Goal: Task Accomplishment & Management: Use online tool/utility

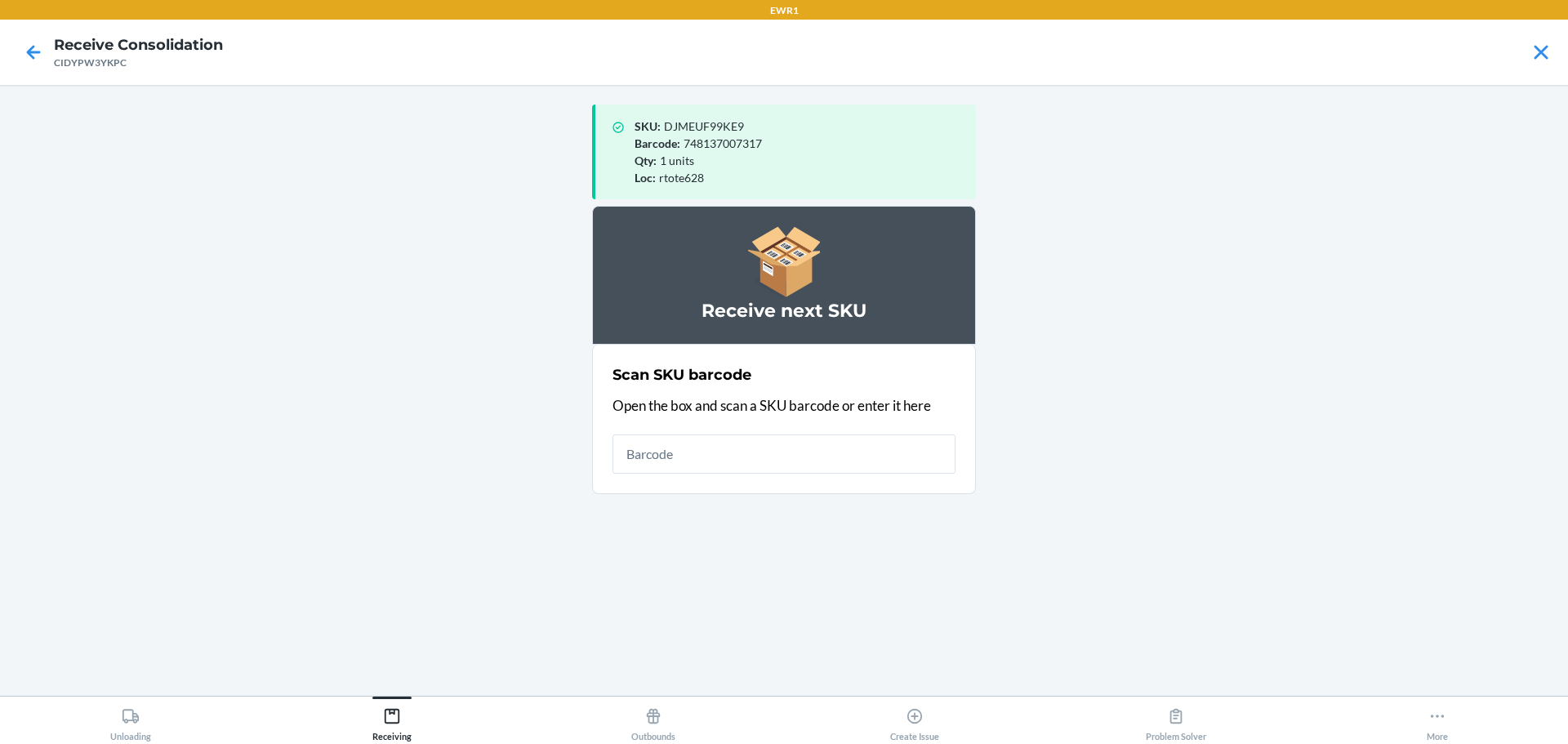
click at [666, 467] on input "text" at bounding box center [783, 454] width 343 height 39
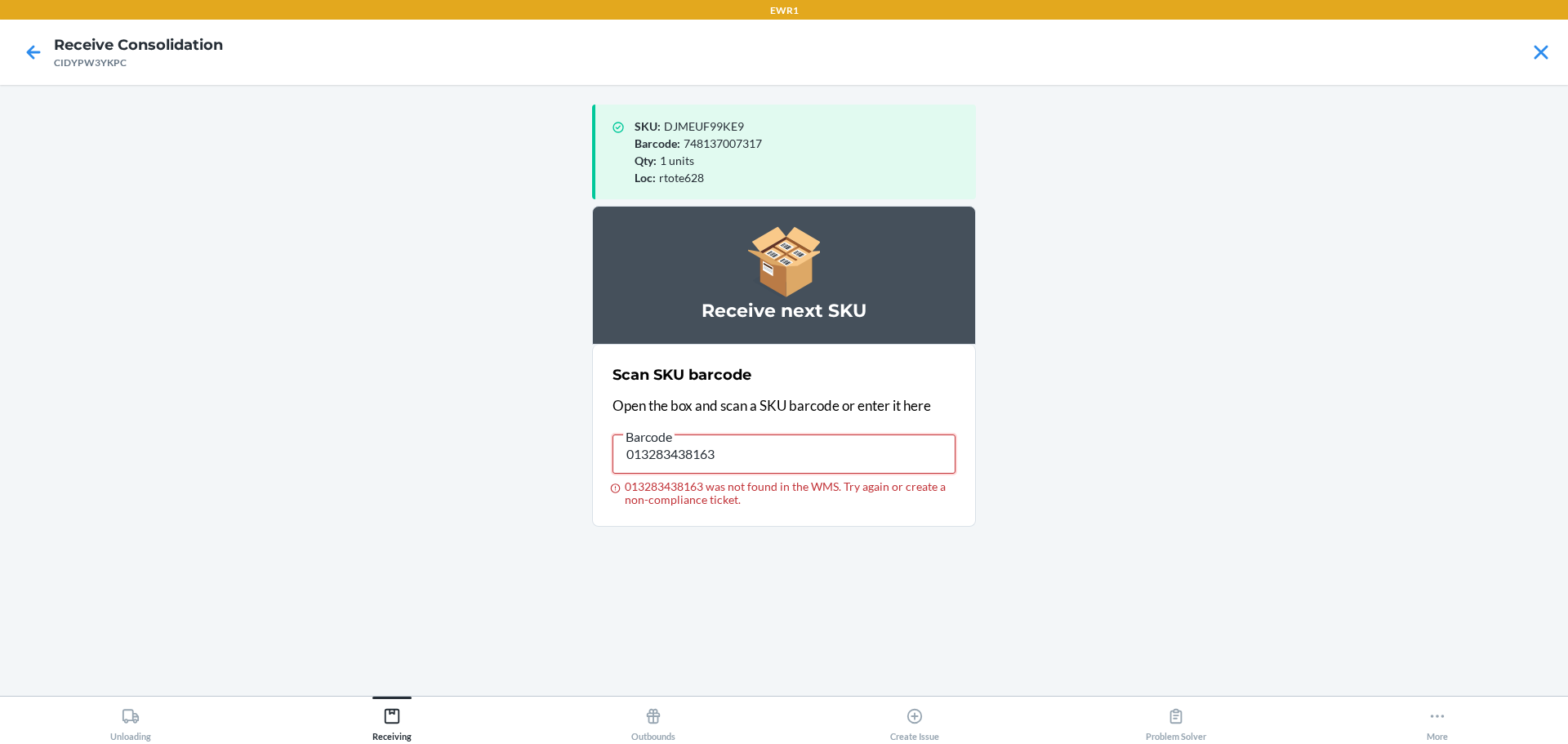
drag, startPoint x: 794, startPoint y: 467, endPoint x: 581, endPoint y: 457, distance: 213.2
click at [581, 457] on main "SKU : DJMEUF99KE9 Barcode : 748137007317 Qty : 1 units Loc : rtote628 Receive n…" at bounding box center [784, 390] width 1568 height 611
type input "013283437982"
drag, startPoint x: 739, startPoint y: 452, endPoint x: 360, endPoint y: 452, distance: 379.0
click at [360, 452] on main "SKU : DJMEUF99KE9 Barcode : 748137007317 Qty : 1 units Loc : rtote628 Receive n…" at bounding box center [784, 390] width 1568 height 611
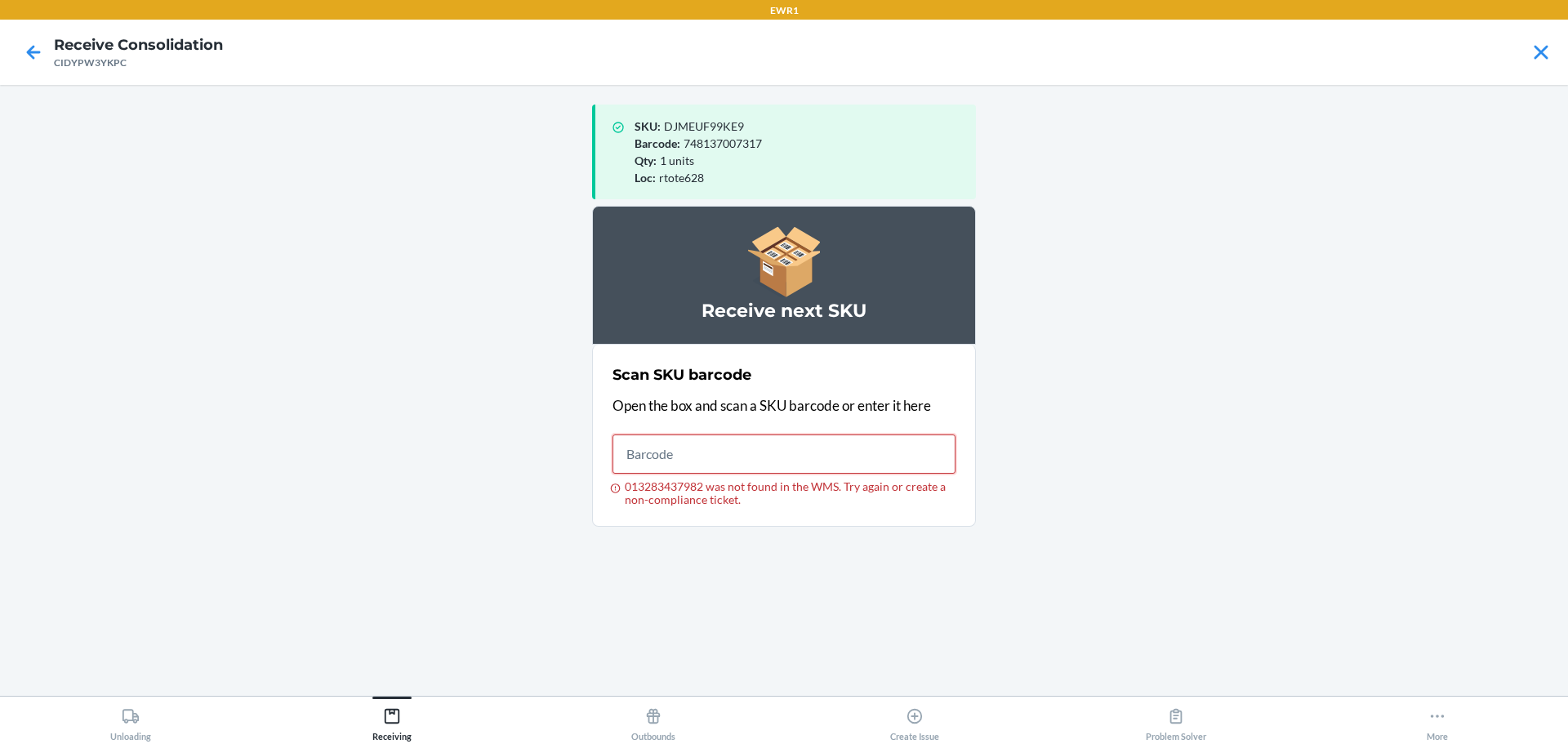
click at [746, 451] on input "013283437982 was not found in the WMS. Try again or create a non-compliance tic…" at bounding box center [783, 454] width 343 height 39
drag, startPoint x: 713, startPoint y: 455, endPoint x: 559, endPoint y: 437, distance: 155.0
click at [559, 437] on main "SKU : DJMEUF99KE9 Barcode : 748137007317 Qty : 1 units Loc : rtote628 Receive n…" at bounding box center [784, 390] width 1568 height 611
type input "194948178201"
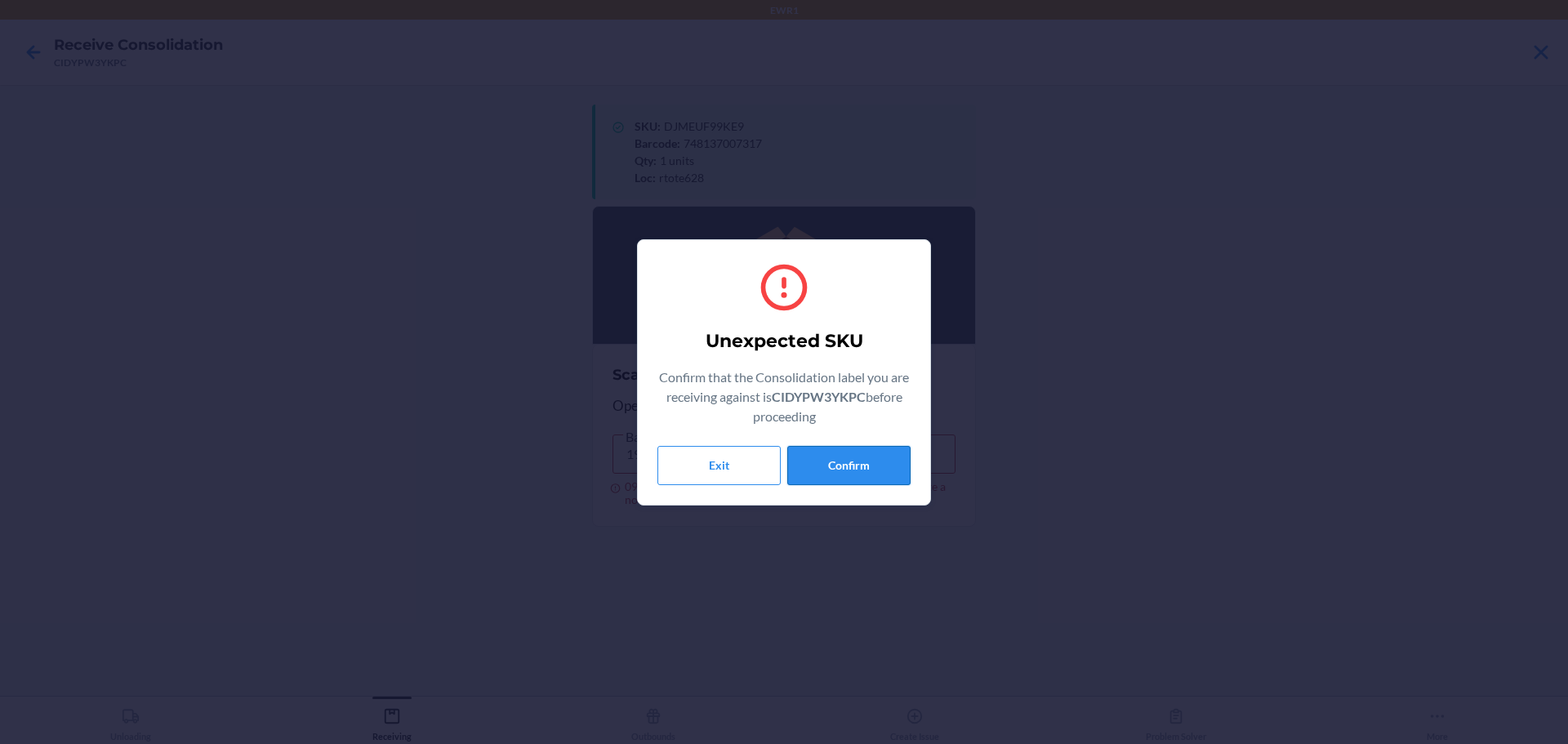
click at [876, 455] on button "Confirm" at bounding box center [848, 465] width 124 height 39
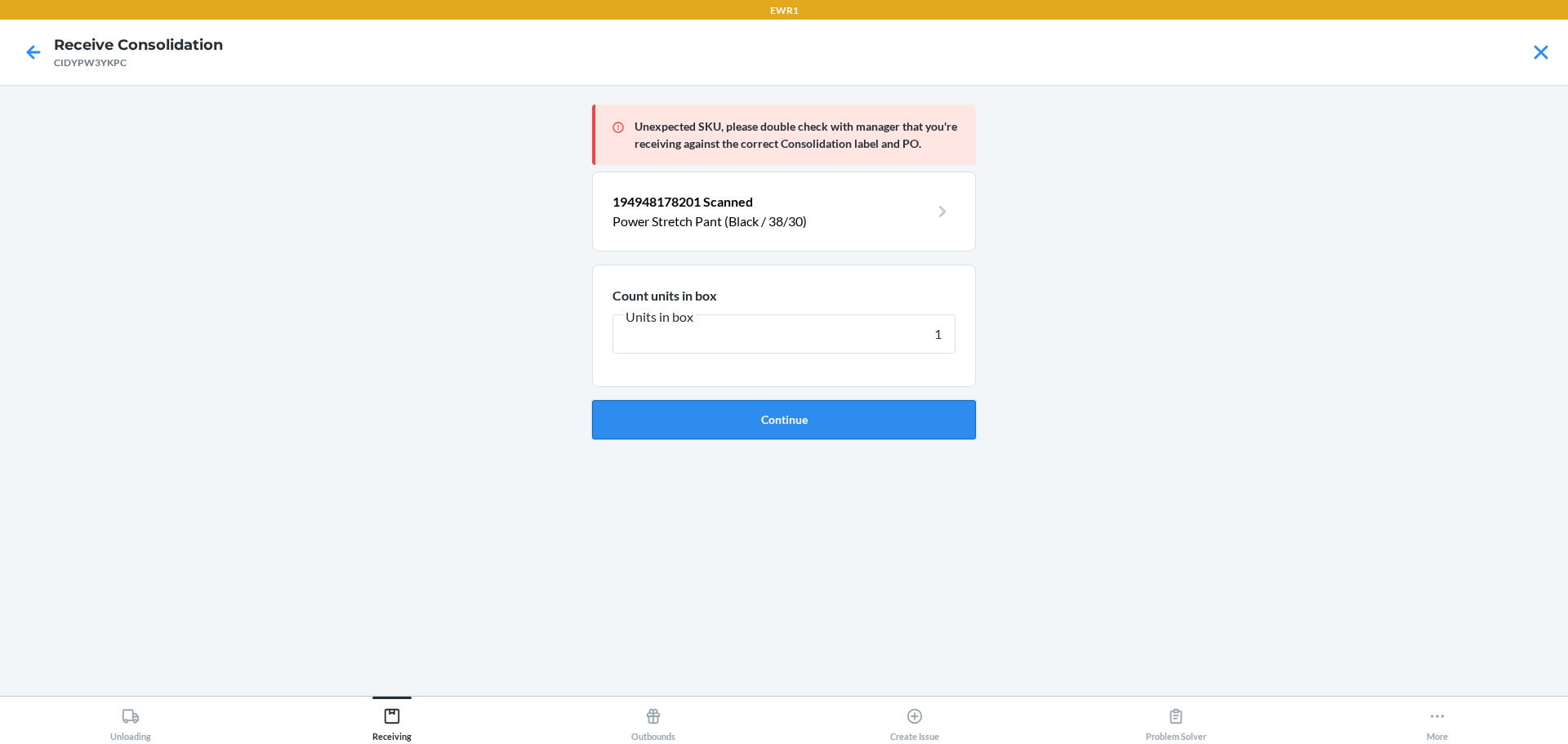
type input "1"
click at [887, 424] on button "Continue" at bounding box center [784, 419] width 384 height 39
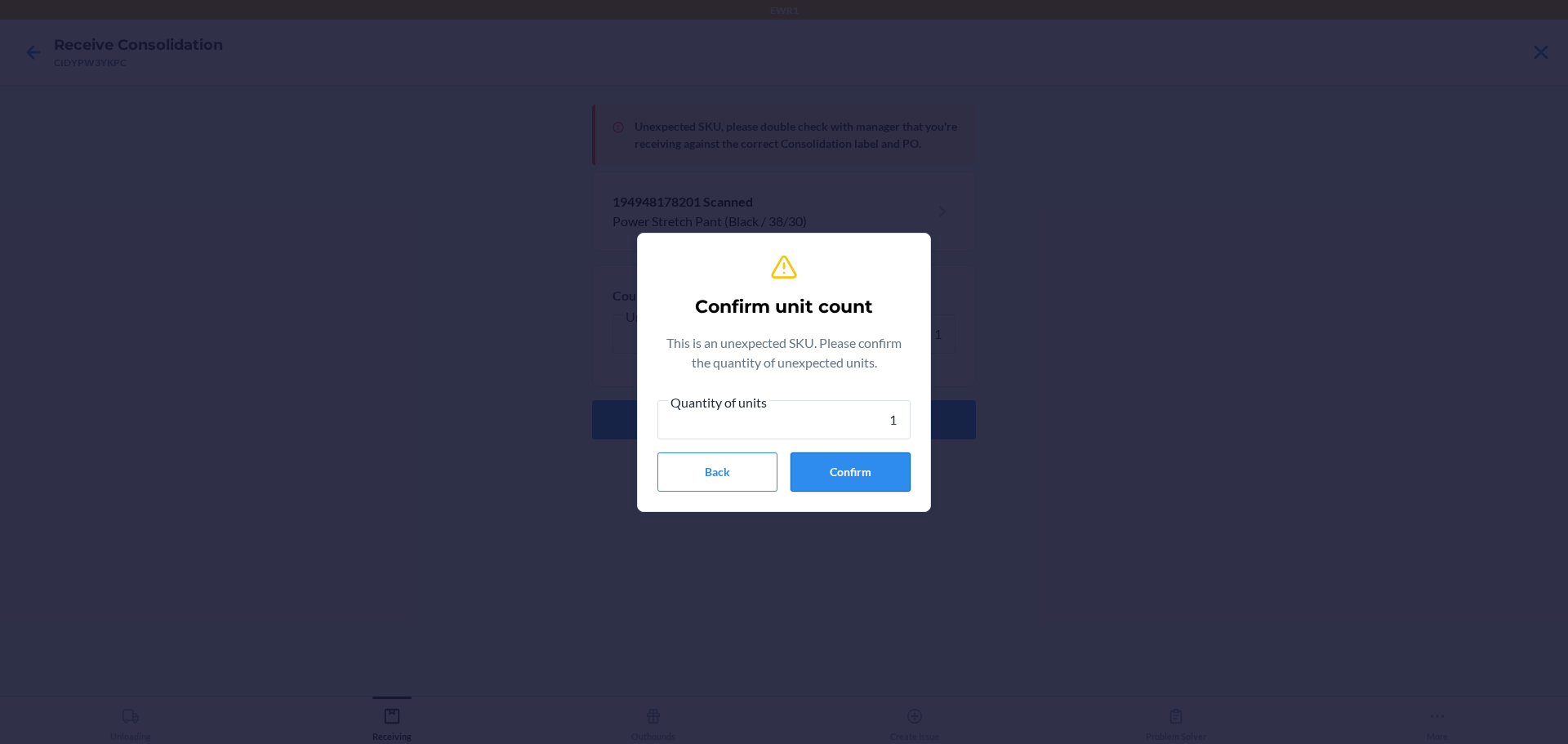
type input "1"
click at [886, 476] on button "Confirm" at bounding box center [850, 472] width 120 height 39
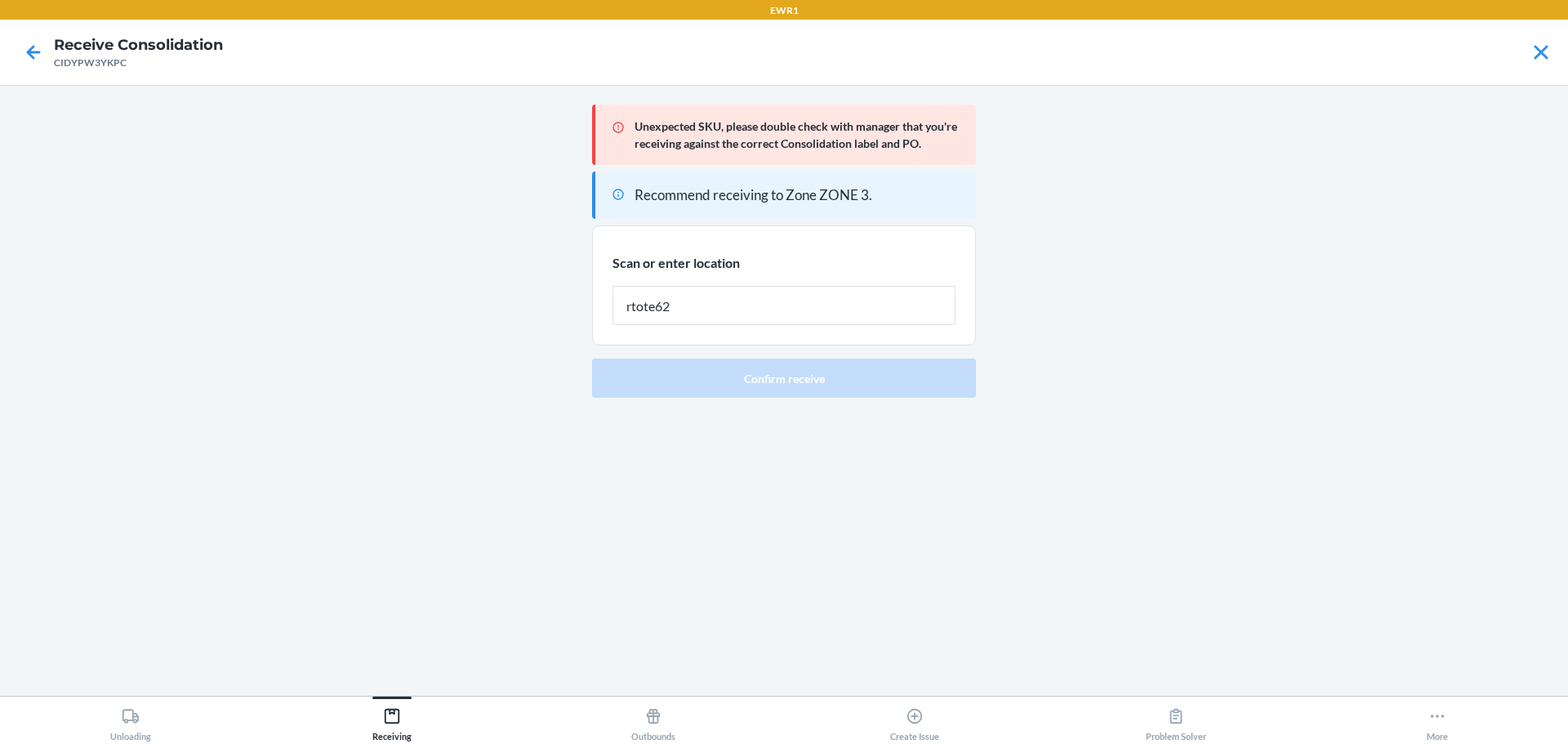
type input "rtote628"
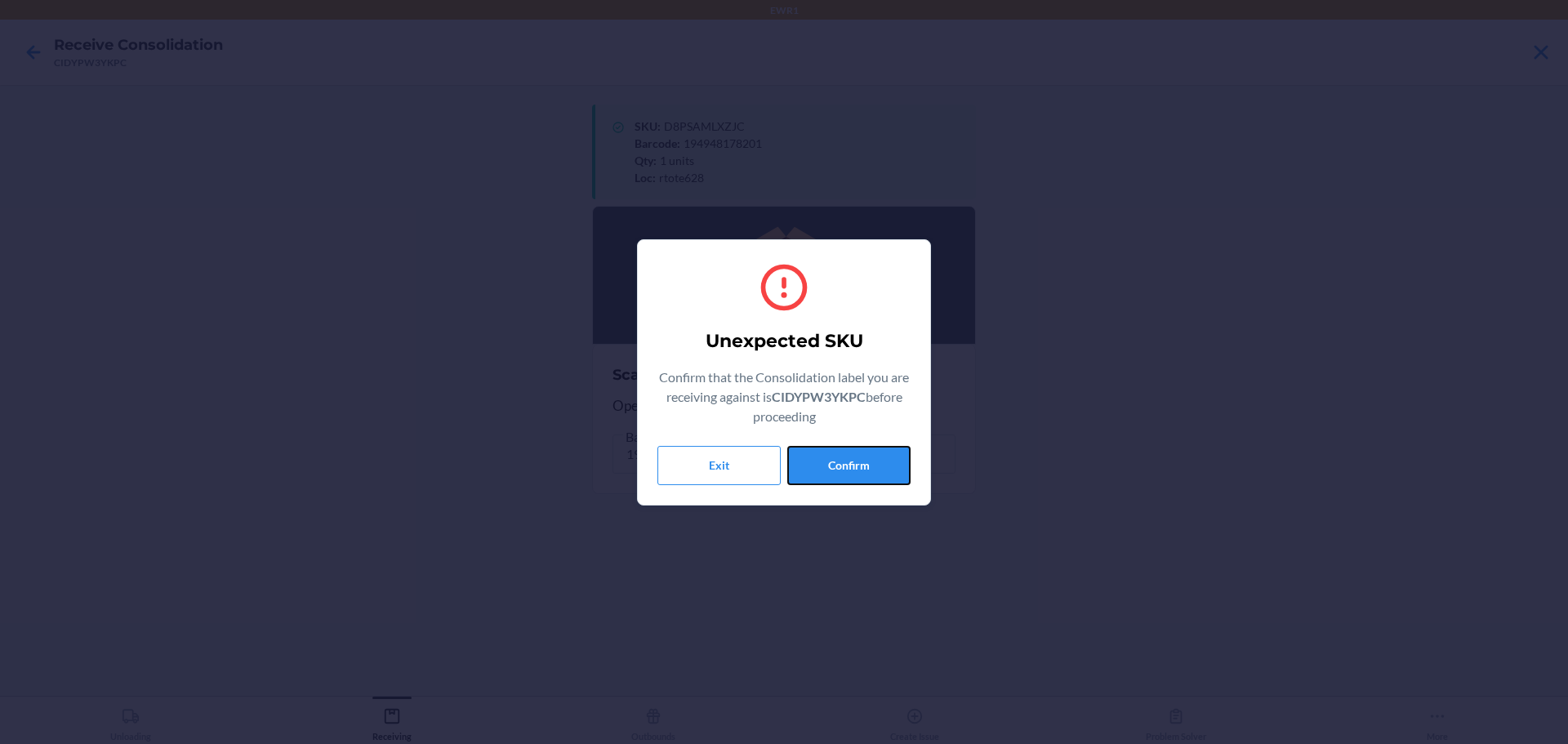
click at [886, 476] on button "Confirm" at bounding box center [848, 465] width 124 height 39
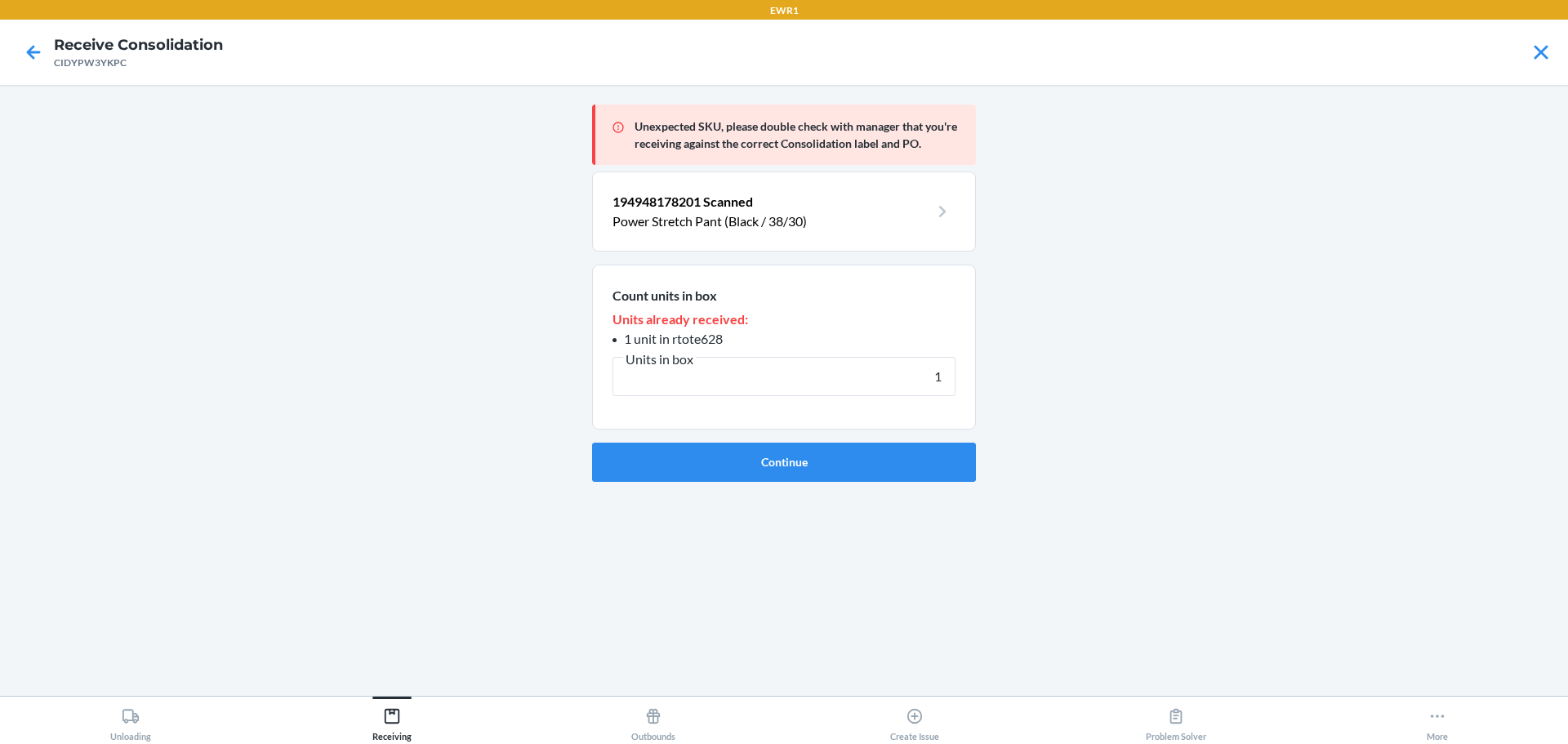
type input "1"
click at [886, 476] on button "Continue" at bounding box center [784, 462] width 384 height 39
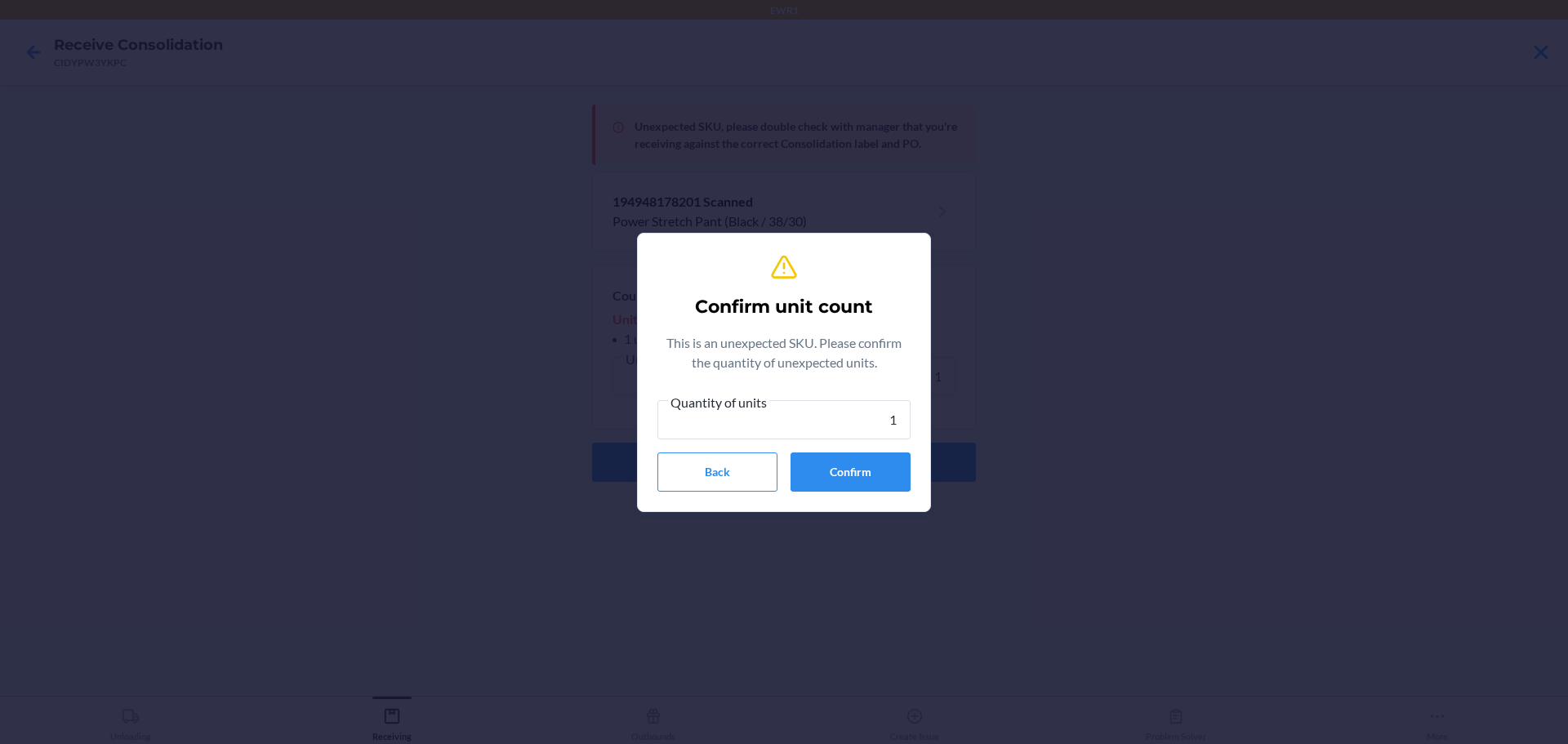
type input "1"
click at [886, 476] on button "Confirm" at bounding box center [850, 472] width 120 height 39
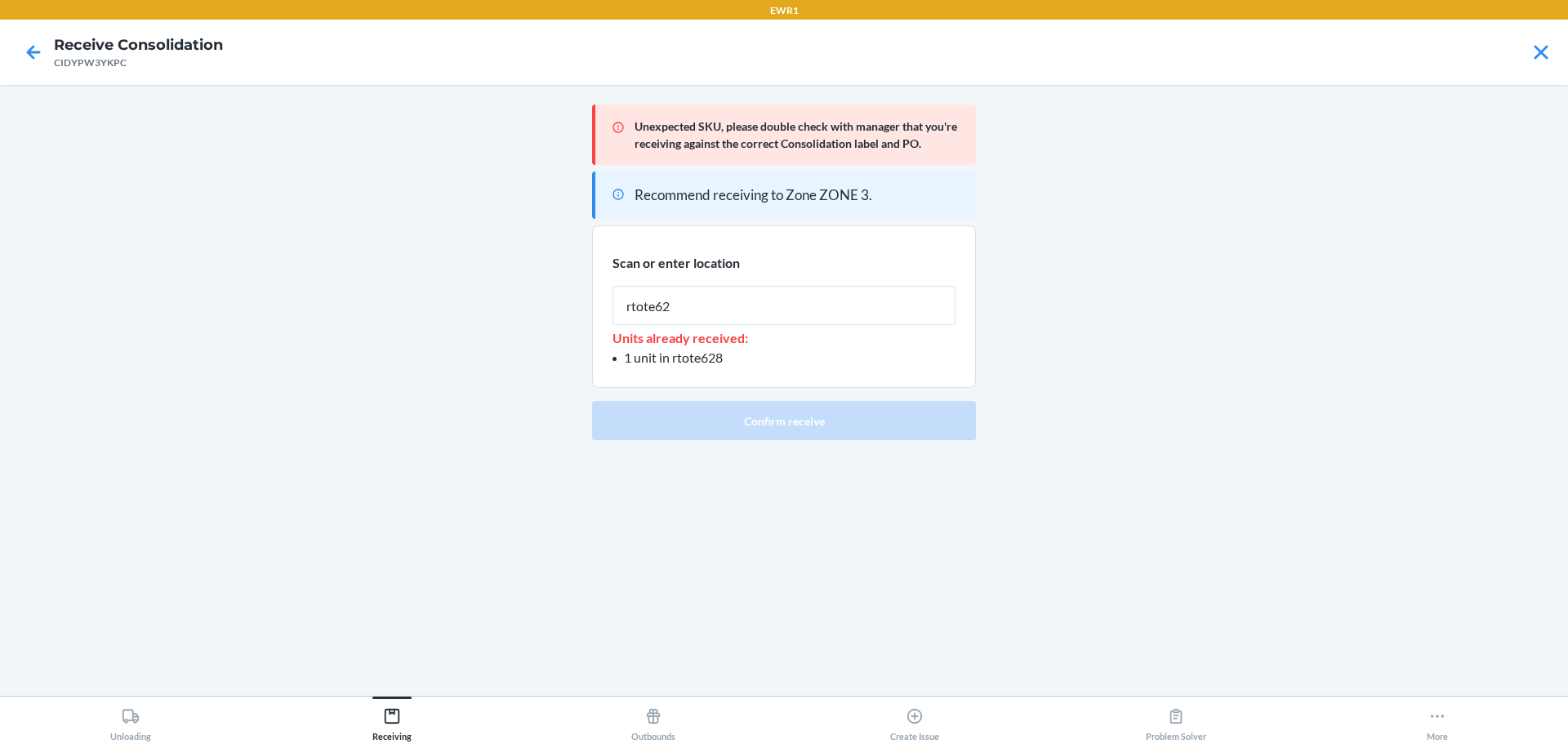
type input "rtote628"
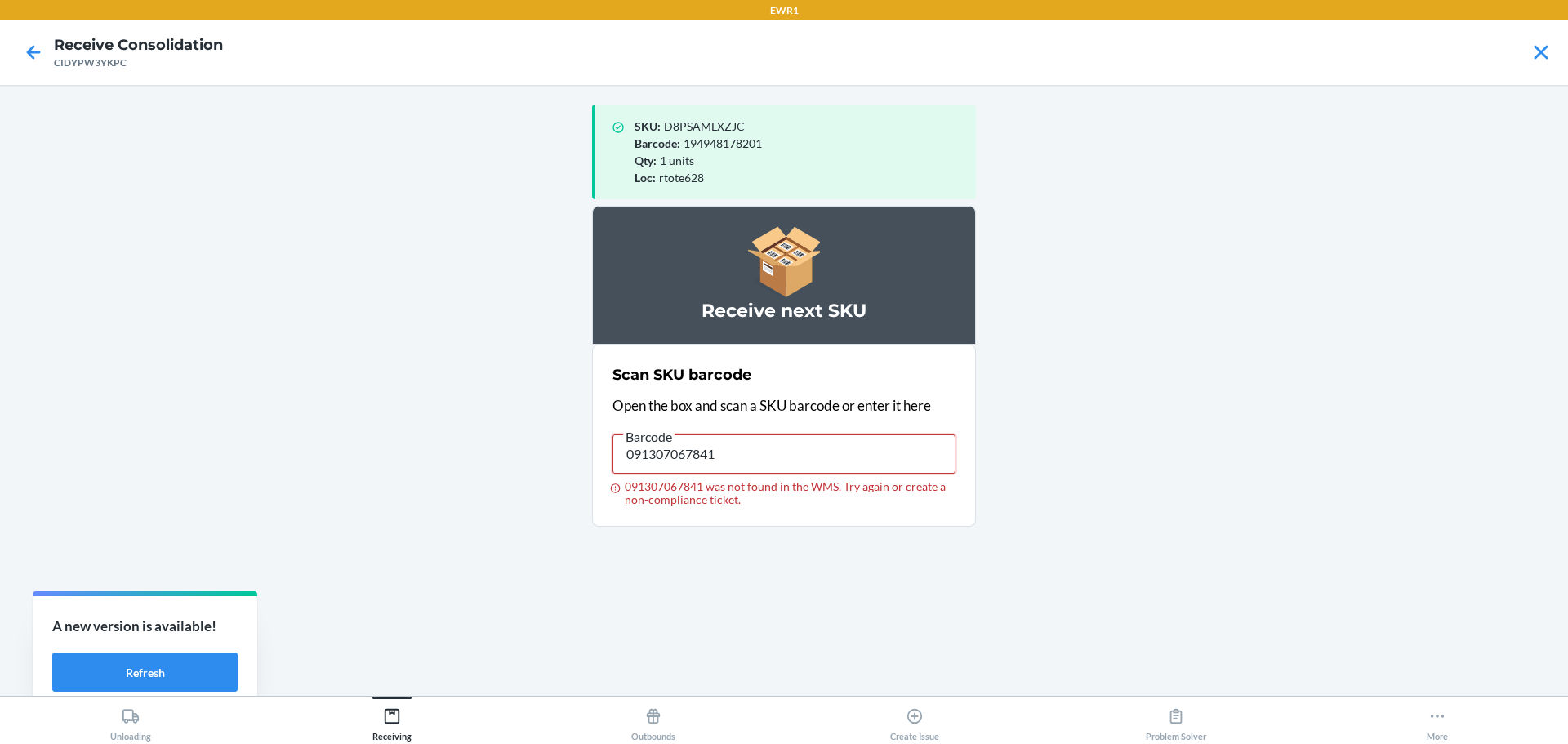
drag, startPoint x: 744, startPoint y: 447, endPoint x: 494, endPoint y: 417, distance: 251.8
click at [479, 413] on main "SKU : D8PSAMLXZJC Barcode : 194948178201 Qty : 1 units Loc : rtote628 Receive n…" at bounding box center [784, 390] width 1568 height 611
type input "093488651628"
drag, startPoint x: 753, startPoint y: 452, endPoint x: 196, endPoint y: 445, distance: 557.0
click at [196, 445] on main "SKU : D8PSAMLXZJC Barcode : 194948178201 Qty : 1 units Loc : rtote628 Receive n…" at bounding box center [784, 390] width 1568 height 611
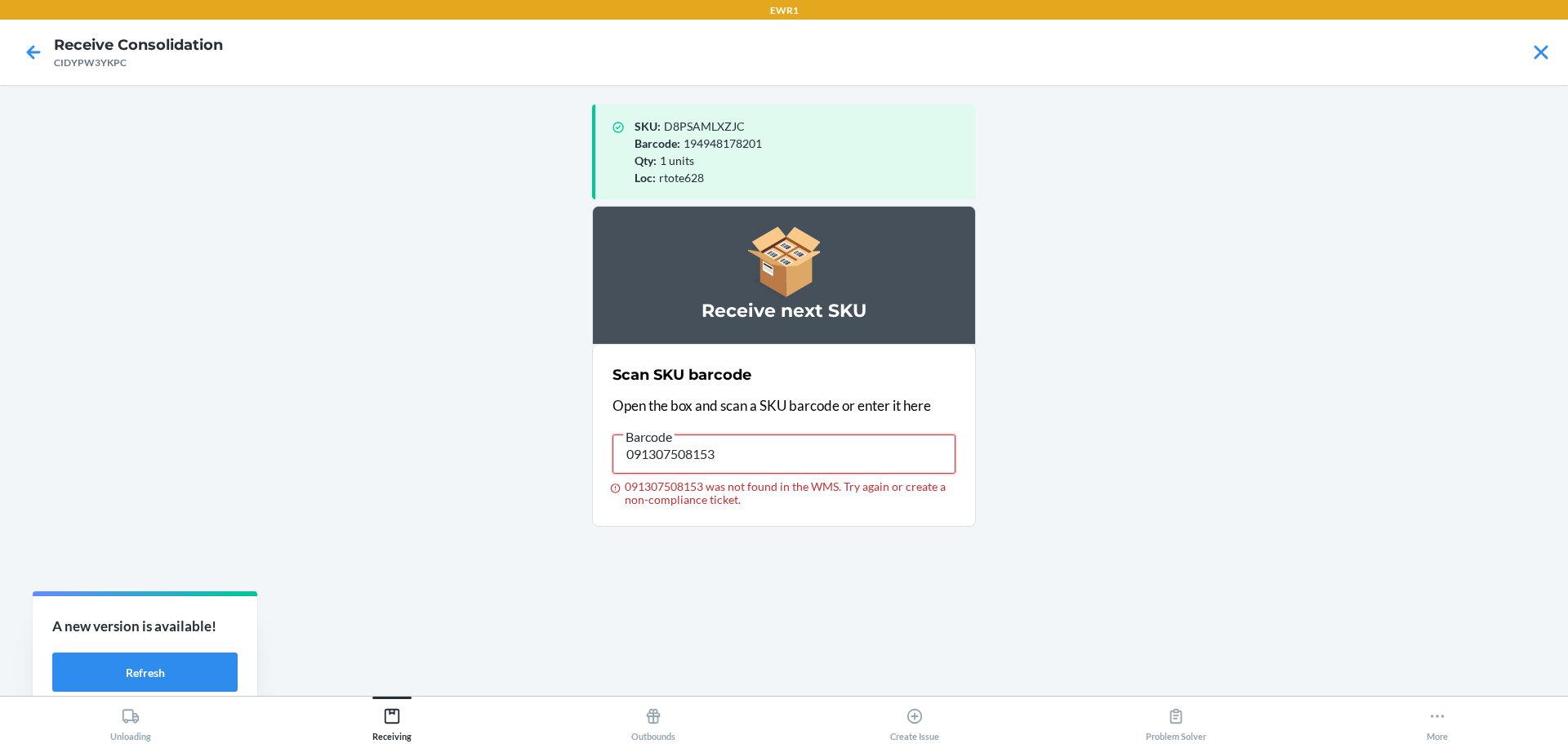
drag, startPoint x: 738, startPoint y: 452, endPoint x: 333, endPoint y: 452, distance: 405.0
click at [333, 452] on main "SKU : D8PSAMLXZJC Barcode : 194948178201 Qty : 1 units Loc : rtote628 Receive n…" at bounding box center [784, 390] width 1568 height 611
type input "091307555003"
drag, startPoint x: 755, startPoint y: 454, endPoint x: 366, endPoint y: 451, distance: 389.0
click at [376, 456] on main "SKU : D8PSAMLXZJC Barcode : 194948178201 Qty : 1 units Loc : rtote628 Receive n…" at bounding box center [784, 390] width 1568 height 611
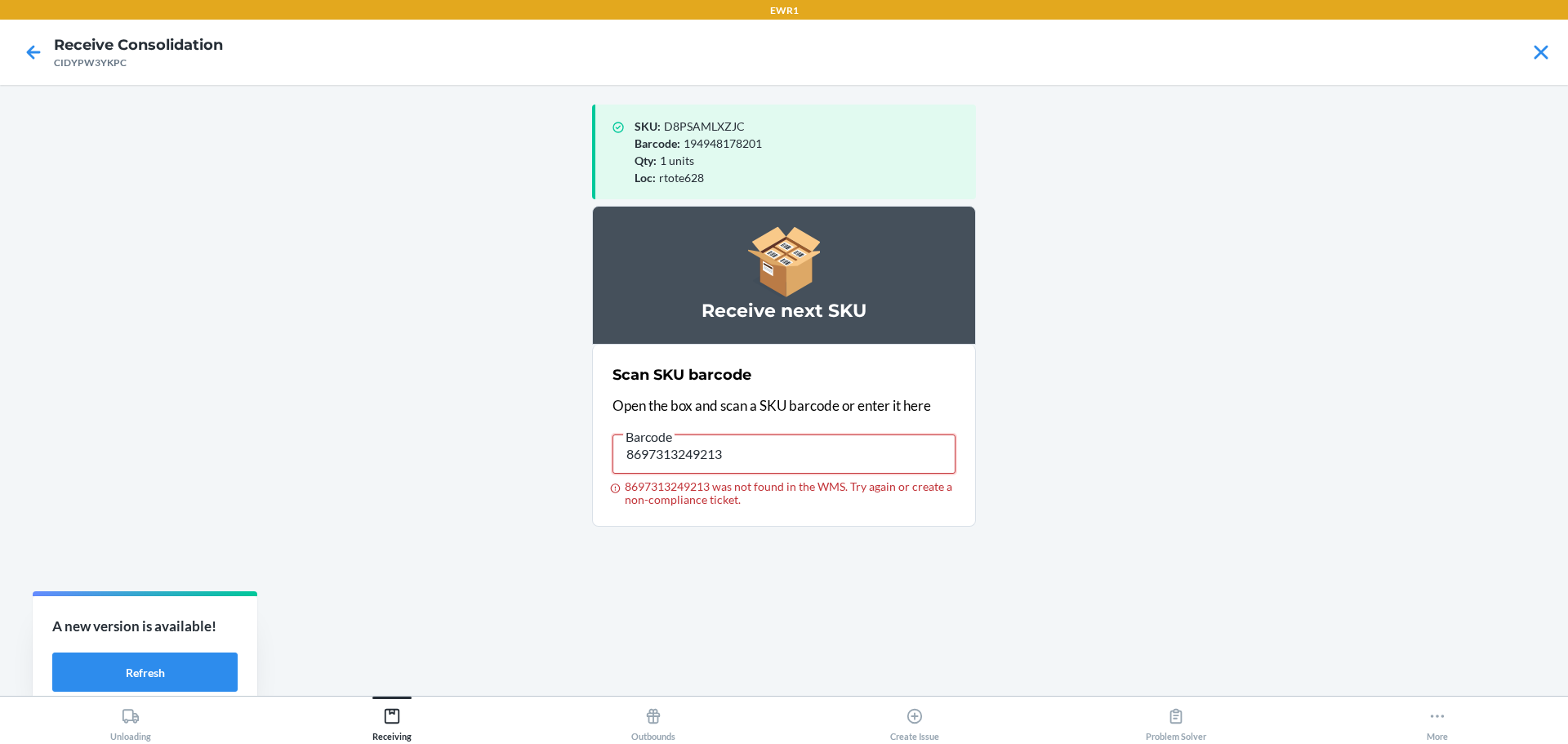
drag, startPoint x: 747, startPoint y: 453, endPoint x: 272, endPoint y: 443, distance: 475.1
click at [251, 456] on main "SKU : D8PSAMLXZJC Barcode : 194948178201 Qty : 1 units Loc : rtote628 Receive n…" at bounding box center [784, 390] width 1568 height 611
type input "8697313249213"
drag, startPoint x: 747, startPoint y: 468, endPoint x: 358, endPoint y: 437, distance: 390.2
click at [338, 459] on main "SKU : D8PSAMLXZJC Barcode : 194948178201 Qty : 1 units Loc : rtote628 Receive n…" at bounding box center [784, 390] width 1568 height 611
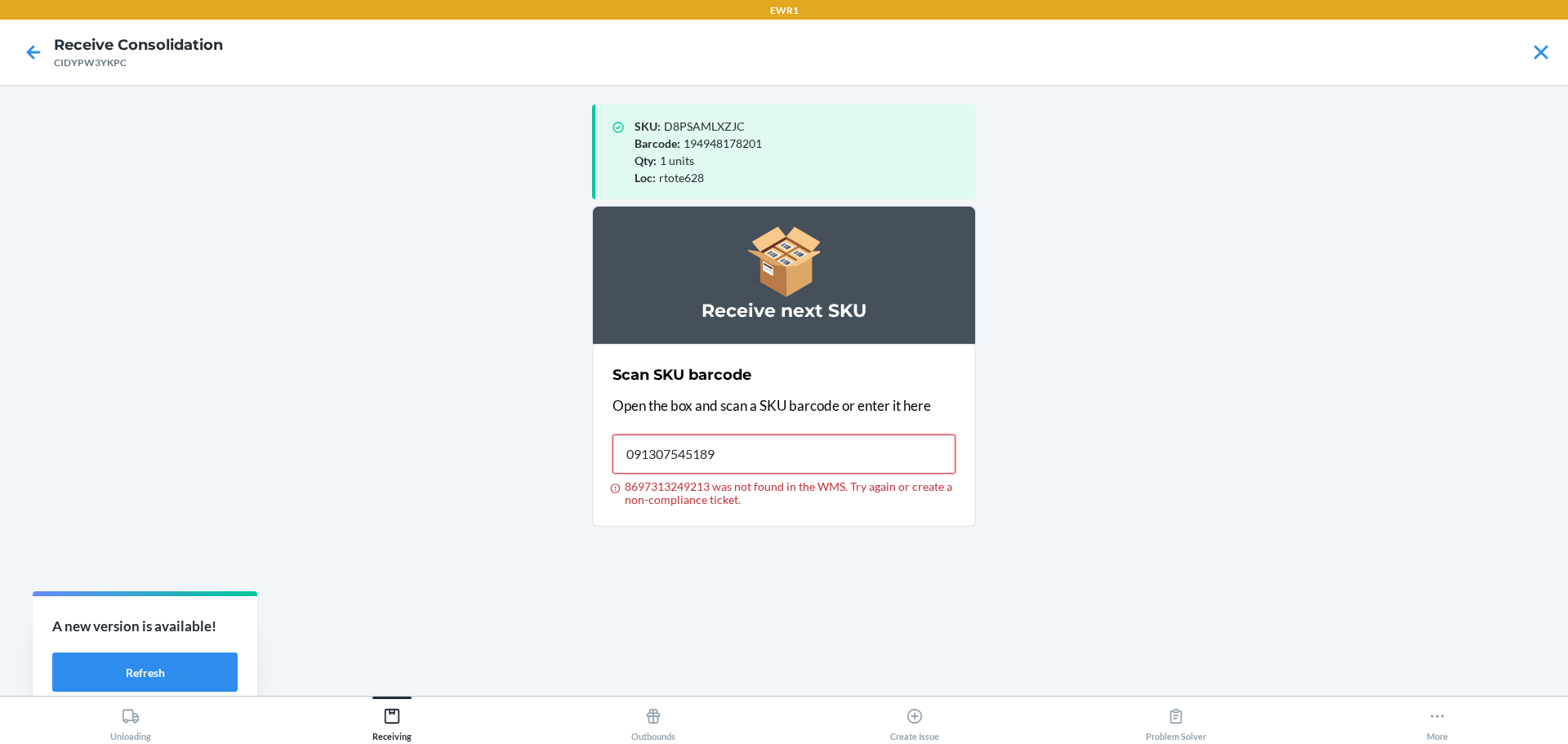
type input "091307545189"
drag, startPoint x: 767, startPoint y: 463, endPoint x: 259, endPoint y: 398, distance: 512.1
click at [259, 403] on main "SKU : D8PSAMLXZJC Barcode : 194948178201 Qty : 1 units Loc : rtote628 Receive n…" at bounding box center [784, 390] width 1568 height 611
drag, startPoint x: 741, startPoint y: 458, endPoint x: 302, endPoint y: 463, distance: 439.0
click at [304, 463] on main "SKU : D8PSAMLXZJC Barcode : 194948178201 Qty : 1 units Loc : rtote628 Receive n…" at bounding box center [784, 390] width 1568 height 611
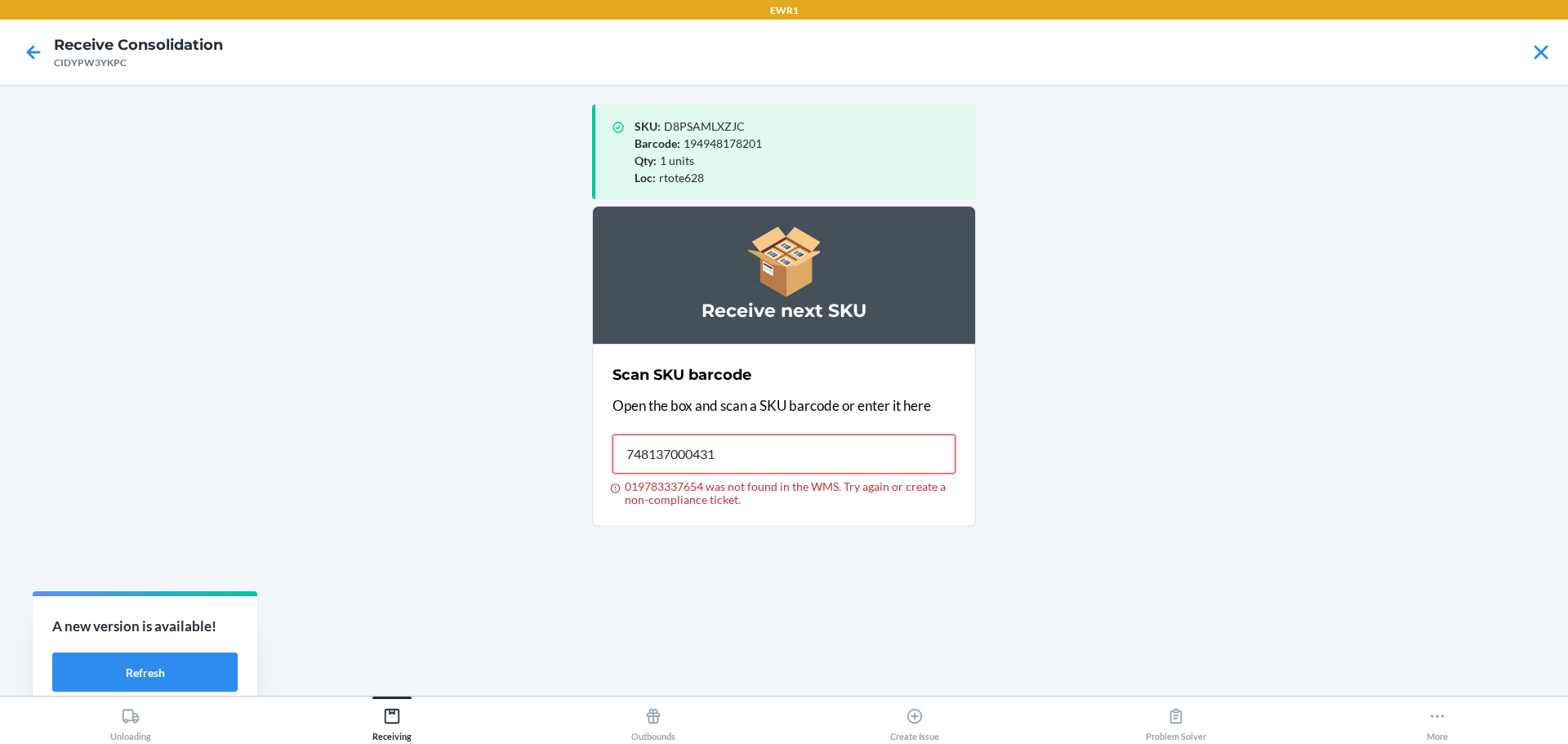
type input "748137000431"
drag, startPoint x: 741, startPoint y: 458, endPoint x: 110, endPoint y: 462, distance: 631.0
click at [110, 462] on main "SKU : D8PSAMLXZJC Barcode : 194948178201 Qty : 1 units Loc : rtote628 Receive n…" at bounding box center [784, 390] width 1568 height 611
click at [1407, 725] on button "More" at bounding box center [1437, 719] width 261 height 45
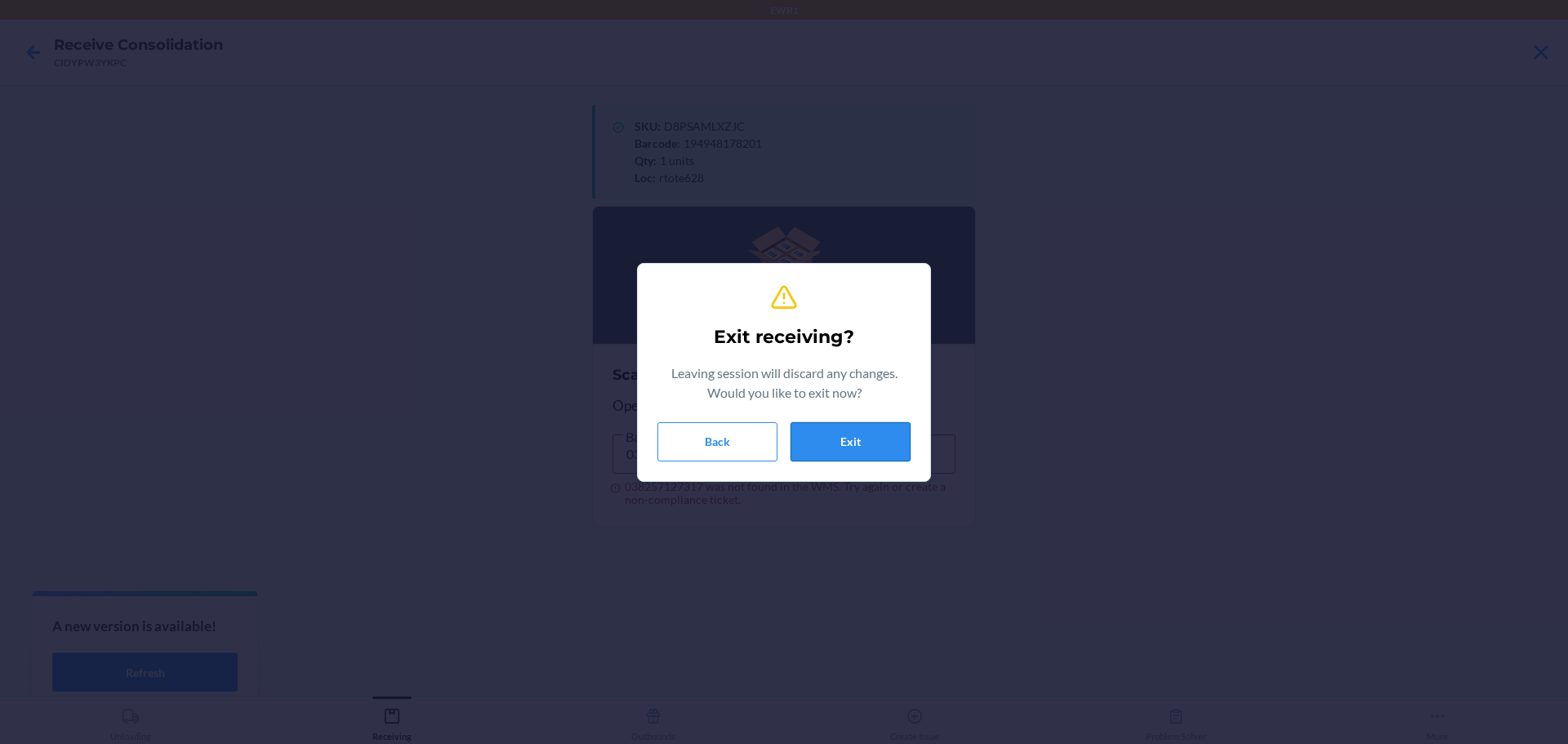
click at [886, 429] on button "Exit" at bounding box center [850, 442] width 120 height 39
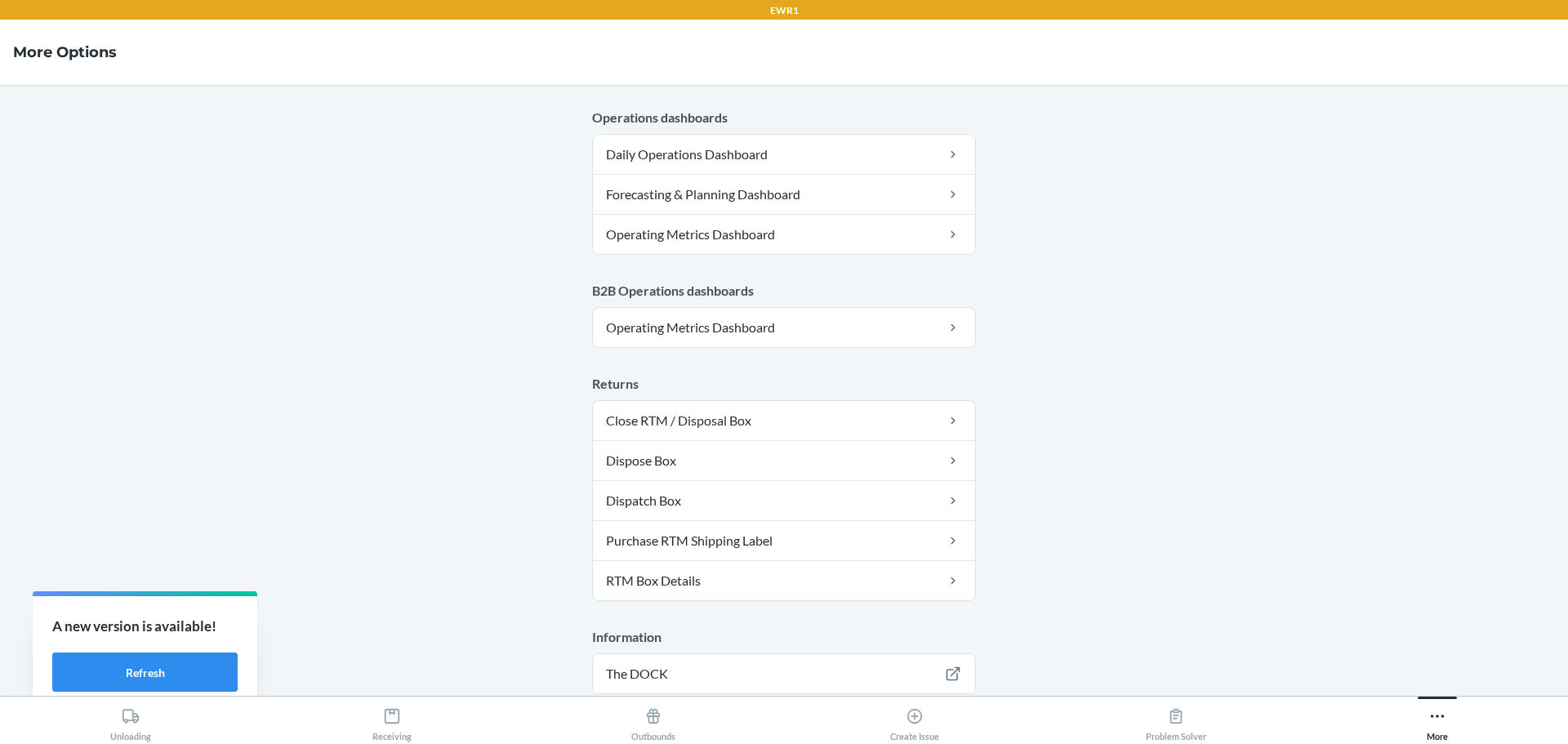
scroll to position [826, 0]
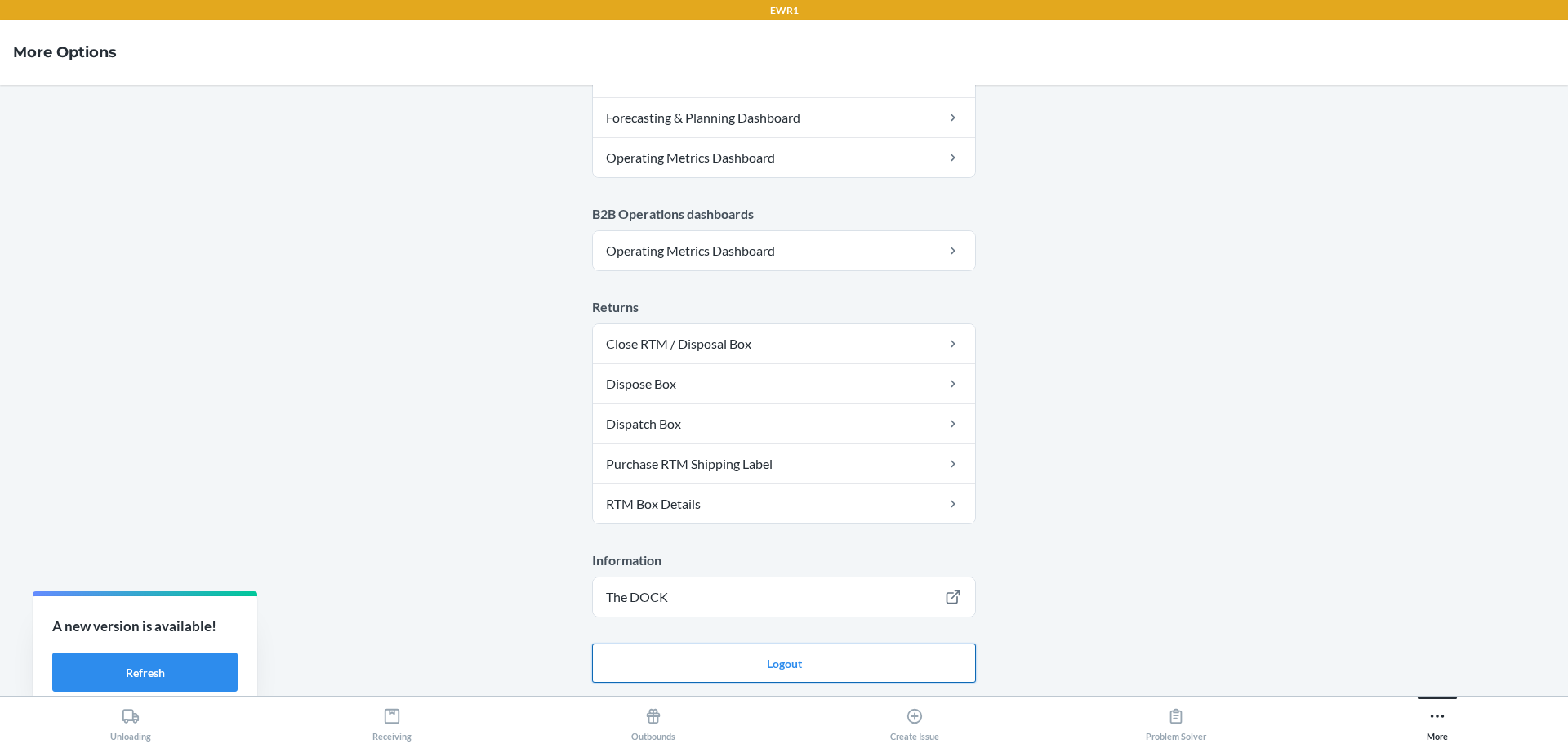
click at [639, 660] on button "Logout" at bounding box center [784, 663] width 384 height 39
